Goal: Transaction & Acquisition: Book appointment/travel/reservation

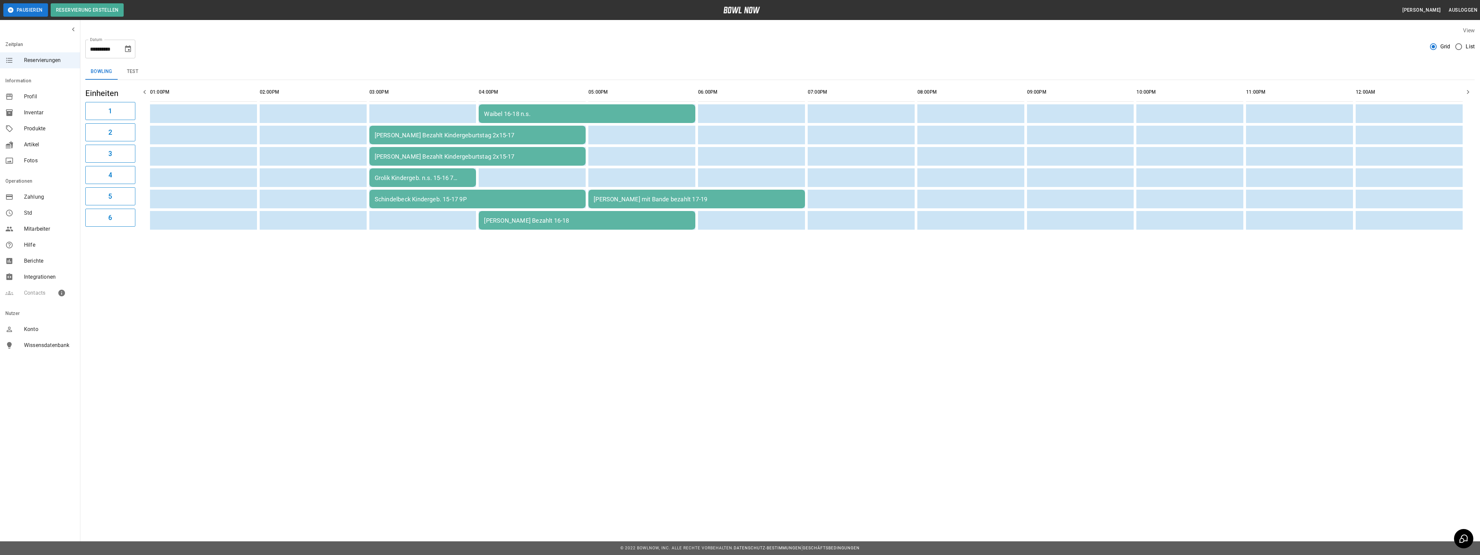
click at [128, 47] on icon "Choose date, selected date is 4. Okt. 2025" at bounding box center [128, 49] width 8 height 8
click at [115, 109] on button "10" at bounding box center [114, 109] width 12 height 12
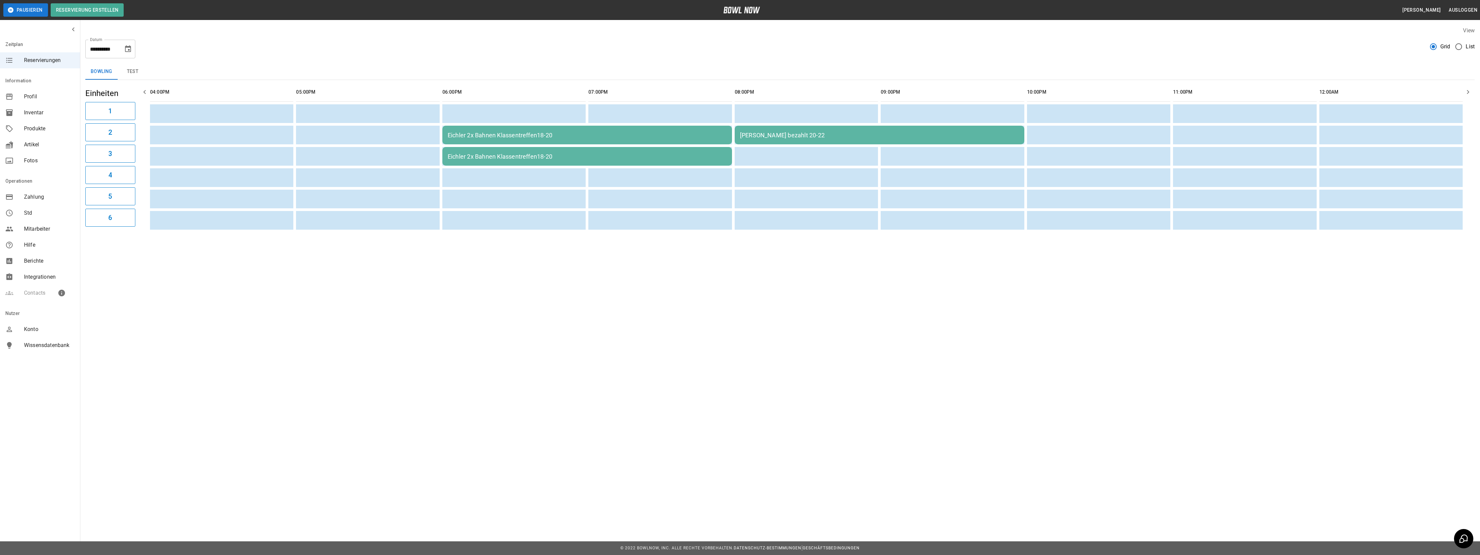
click at [125, 45] on icon "Choose date, selected date is 10. Okt. 2025" at bounding box center [128, 49] width 8 height 8
click at [142, 65] on icon "Next month" at bounding box center [144, 69] width 8 height 8
click at [143, 69] on icon "Next month" at bounding box center [144, 69] width 8 height 8
click at [126, 66] on icon "Previous month" at bounding box center [127, 69] width 8 height 8
click at [124, 147] on button "29" at bounding box center [127, 147] width 12 height 12
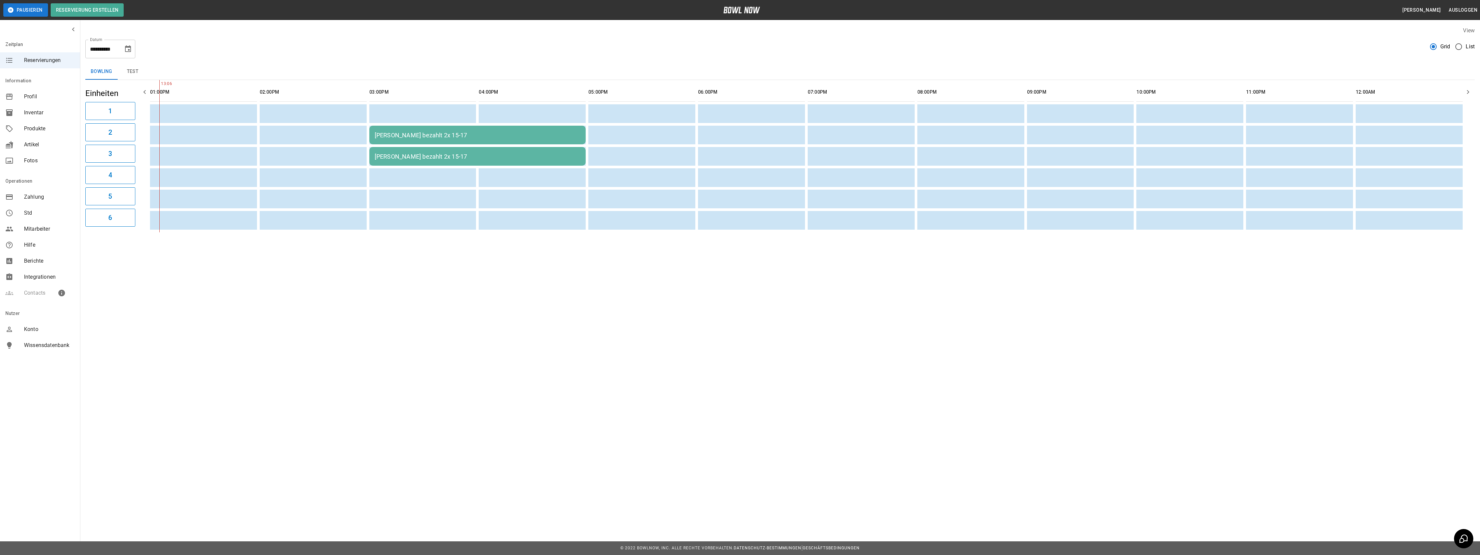
click at [127, 50] on icon "Choose date, selected date is 29. Nov. 2025" at bounding box center [128, 48] width 6 height 7
click at [143, 66] on icon "Next month" at bounding box center [144, 69] width 8 height 8
click at [123, 109] on button "13" at bounding box center [127, 109] width 12 height 12
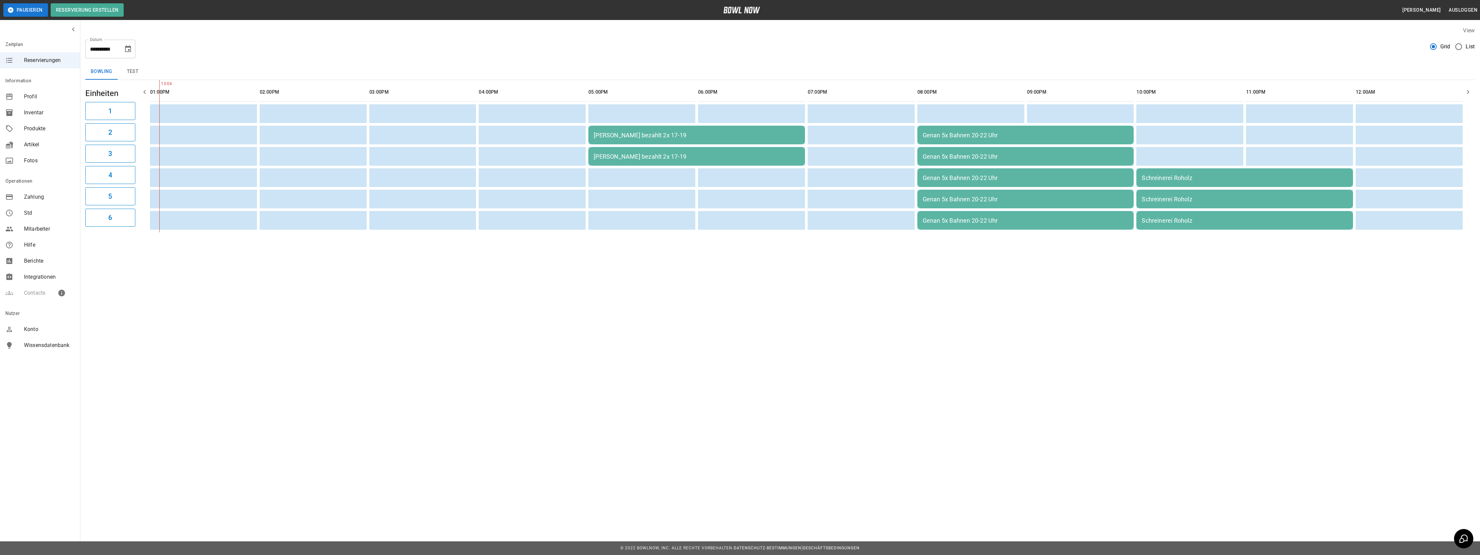
click at [127, 50] on icon "Choose date, selected date is 13. Dez. 2025" at bounding box center [128, 48] width 6 height 7
click at [124, 66] on icon "Previous month" at bounding box center [127, 69] width 8 height 8
click at [112, 106] on button "10" at bounding box center [114, 109] width 12 height 12
type input "**********"
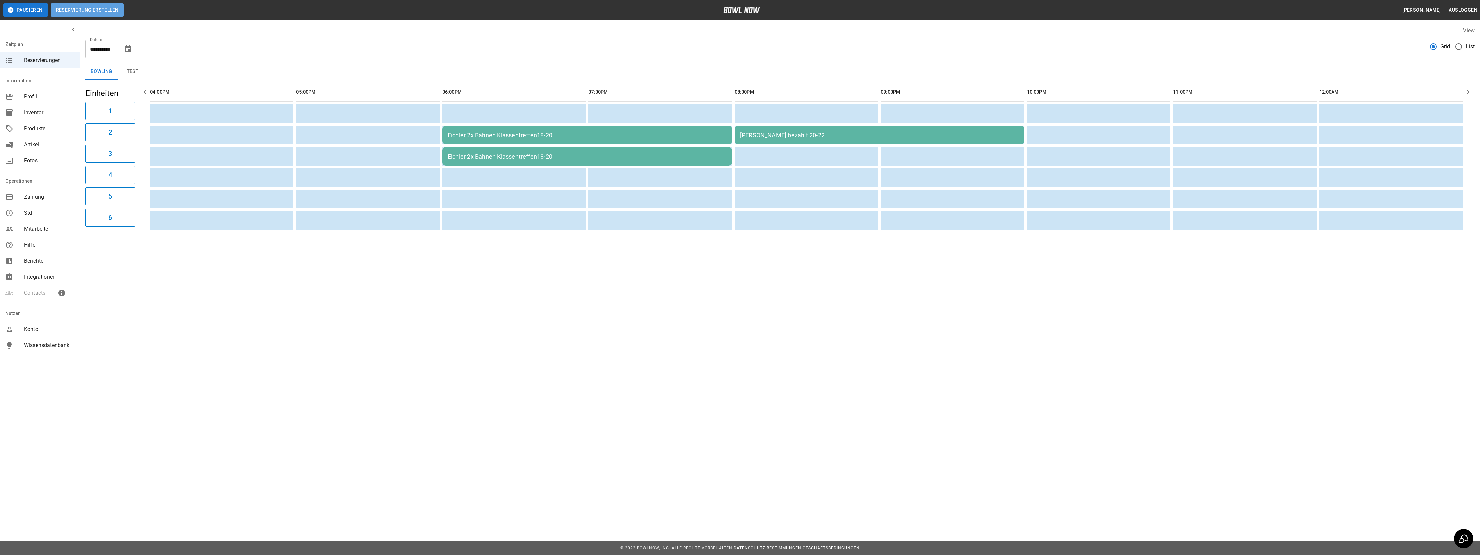
click at [94, 9] on button "Reservierung erstellen" at bounding box center [87, 9] width 73 height 13
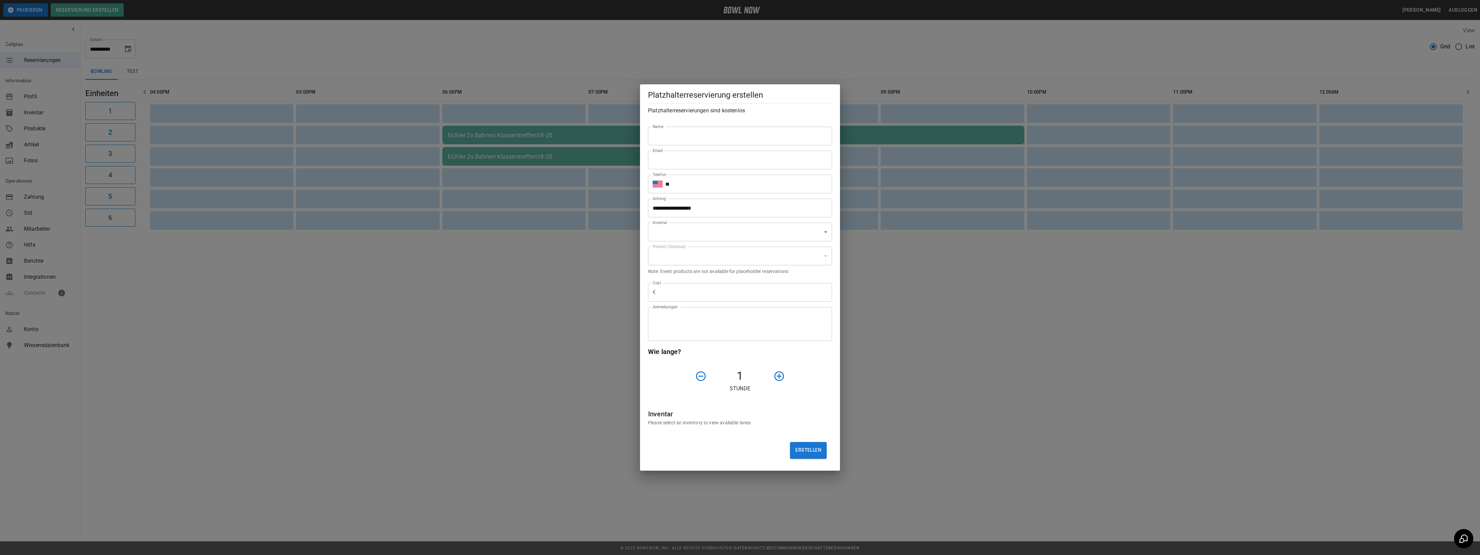
type input "**********"
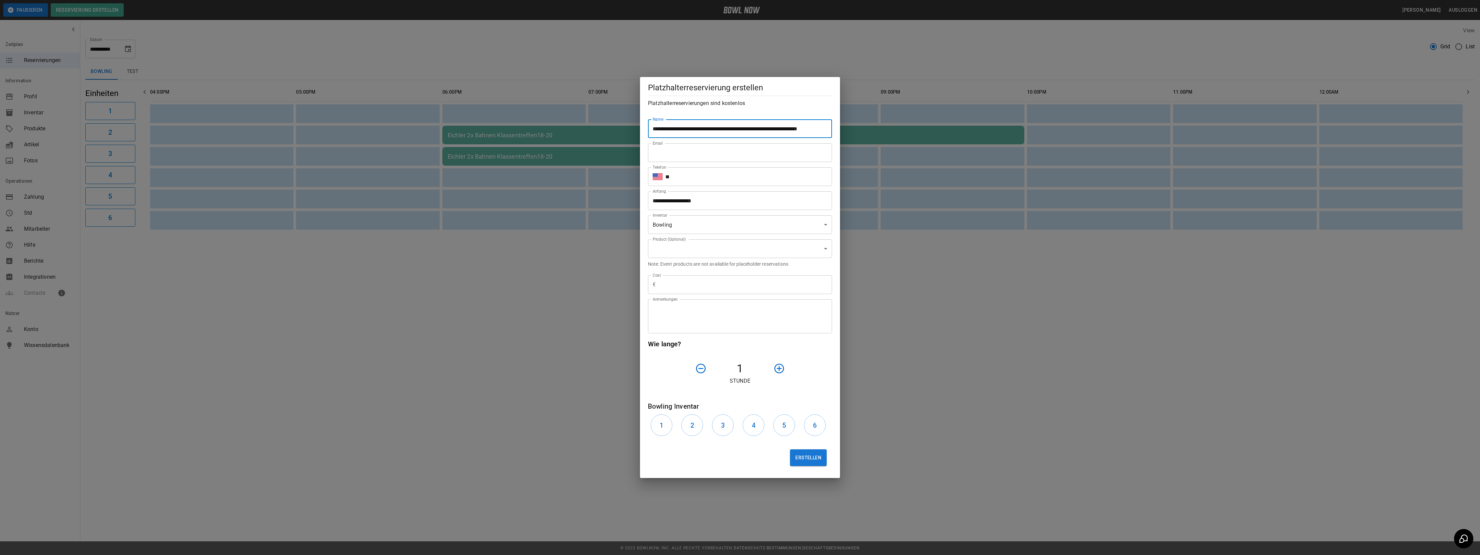
type input "**********"
click at [692, 202] on input "**********" at bounding box center [737, 200] width 179 height 19
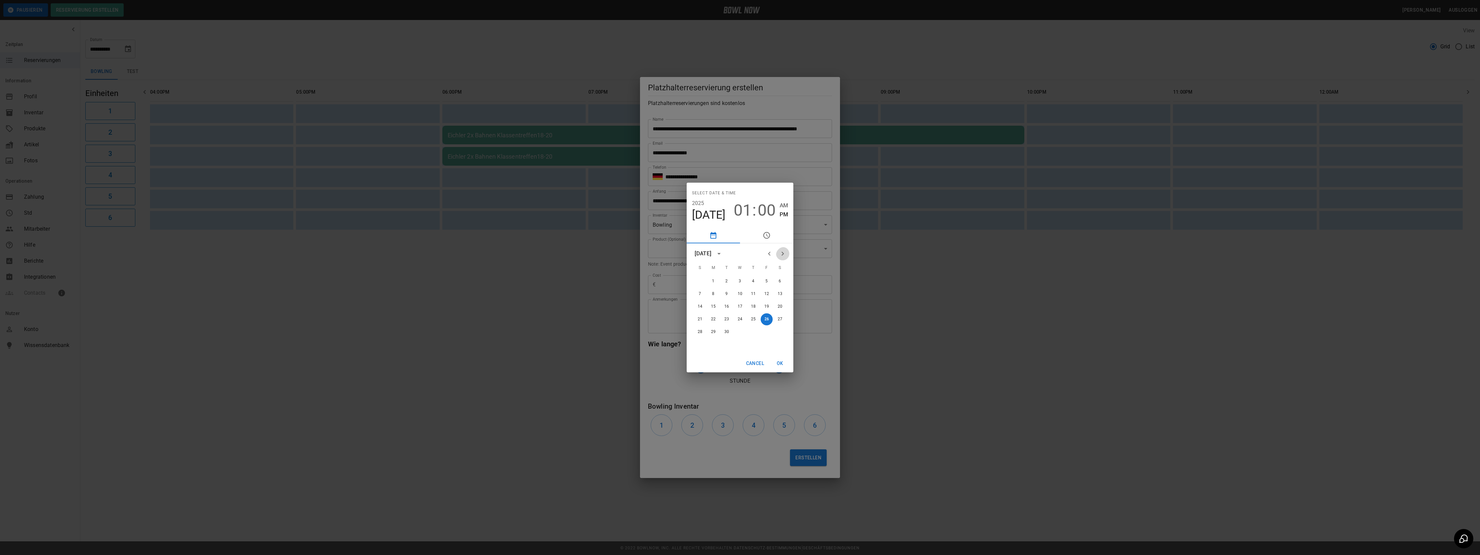
click at [780, 251] on icon "Next month" at bounding box center [783, 254] width 8 height 8
click at [766, 295] on button "10" at bounding box center [767, 294] width 12 height 12
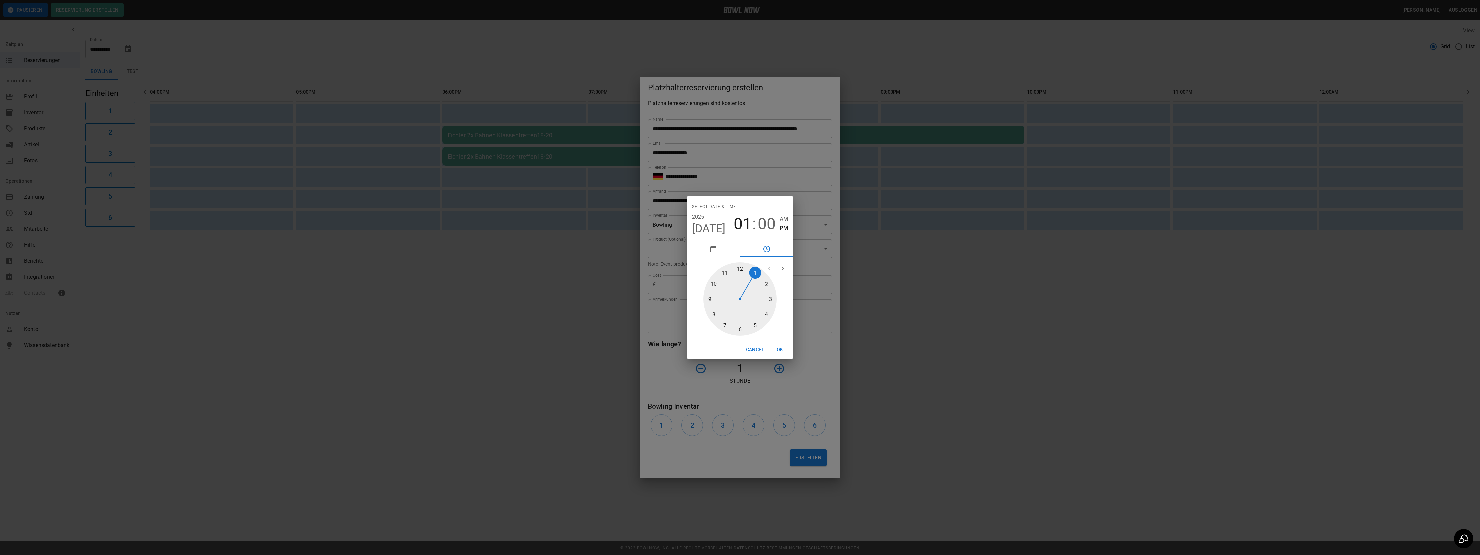
type input "**********"
click at [767, 315] on div at bounding box center [739, 298] width 73 height 73
click at [740, 272] on div at bounding box center [739, 298] width 73 height 73
click at [782, 227] on span "PM" at bounding box center [784, 228] width 8 height 9
click at [779, 348] on button "OK" at bounding box center [780, 350] width 21 height 12
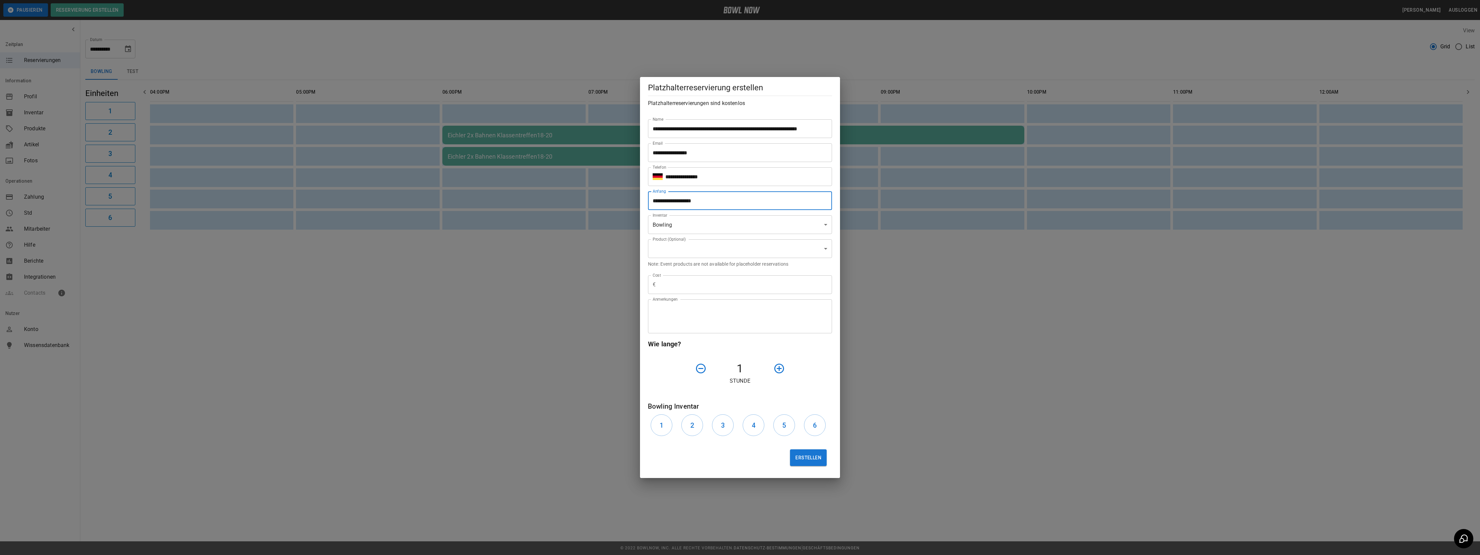
click at [782, 367] on icon "button" at bounding box center [780, 369] width 10 height 10
click at [685, 426] on button "2" at bounding box center [692, 425] width 22 height 22
click at [726, 427] on button "3" at bounding box center [723, 425] width 22 height 22
click at [664, 283] on input "text" at bounding box center [745, 284] width 174 height 19
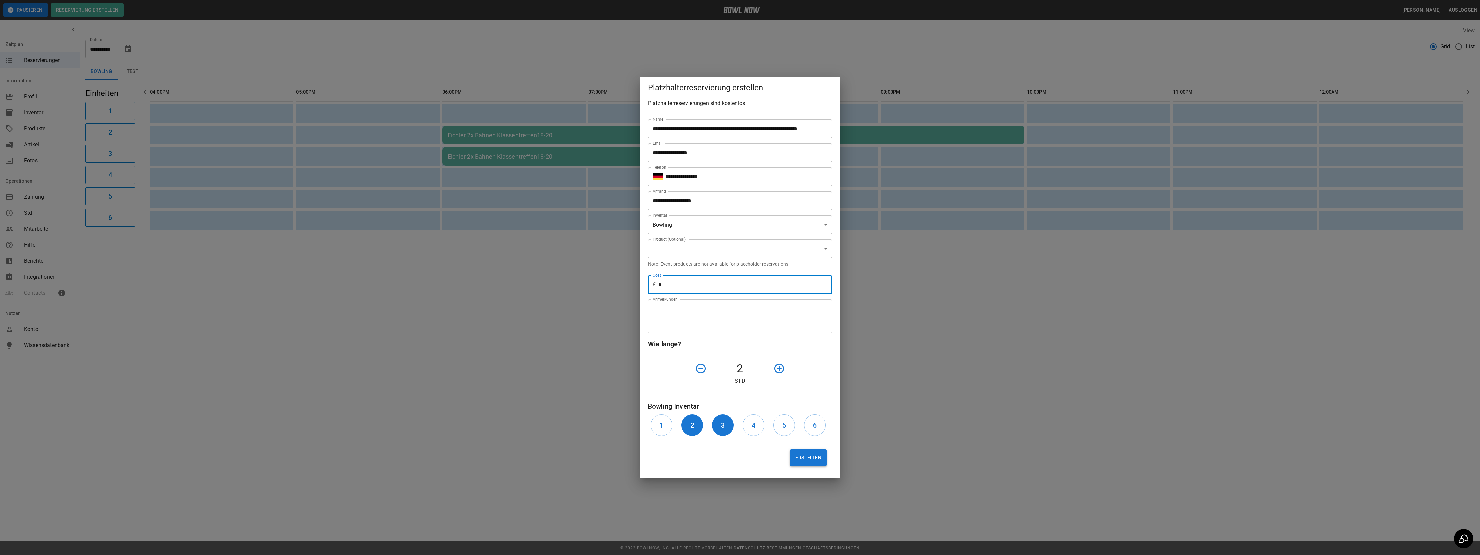
type input "*"
click at [812, 461] on button "Erstellen" at bounding box center [808, 457] width 37 height 17
